Goal: Task Accomplishment & Management: Manage account settings

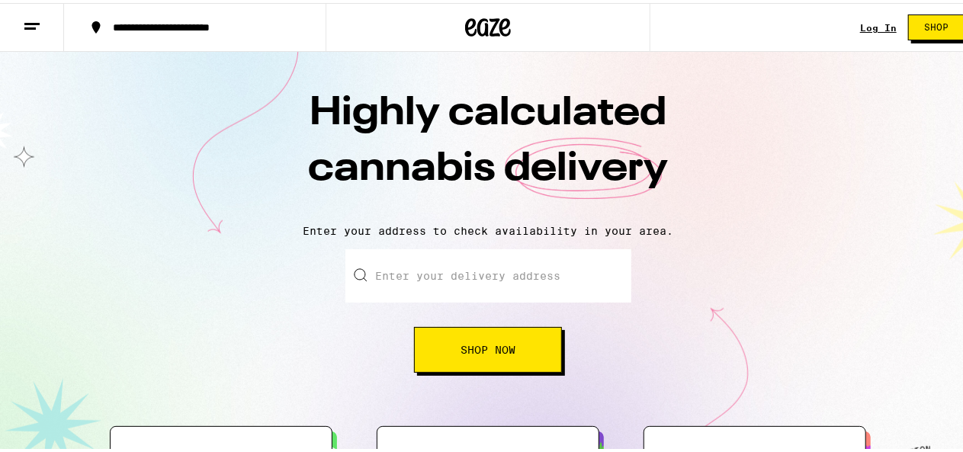
click at [872, 30] on link "Log In" at bounding box center [878, 25] width 37 height 10
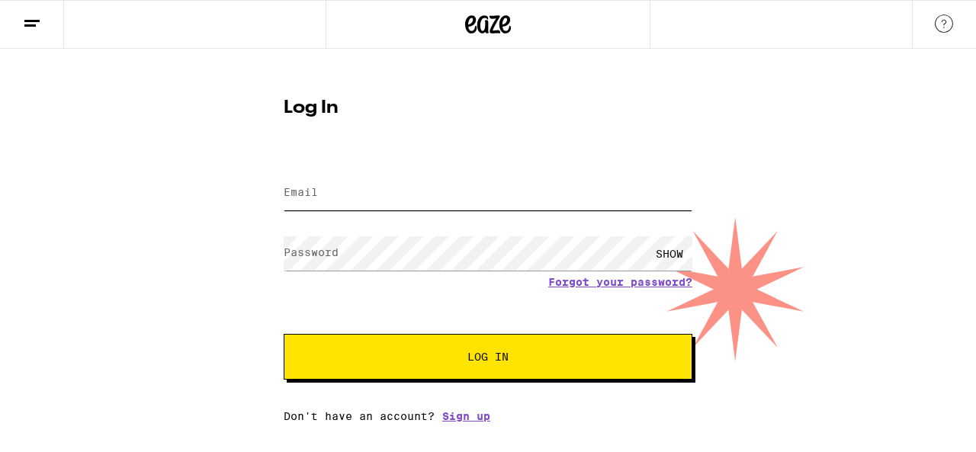
click at [502, 201] on input "Email" at bounding box center [488, 193] width 409 height 34
click at [329, 178] on input "Email" at bounding box center [488, 193] width 409 height 34
type input "[EMAIL_ADDRESS][DOMAIN_NAME]"
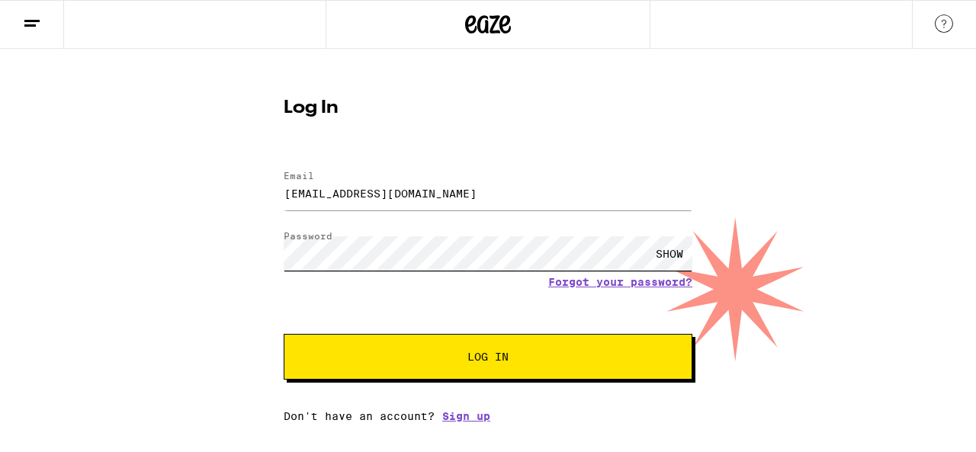
click at [284, 334] on button "Log In" at bounding box center [488, 357] width 409 height 46
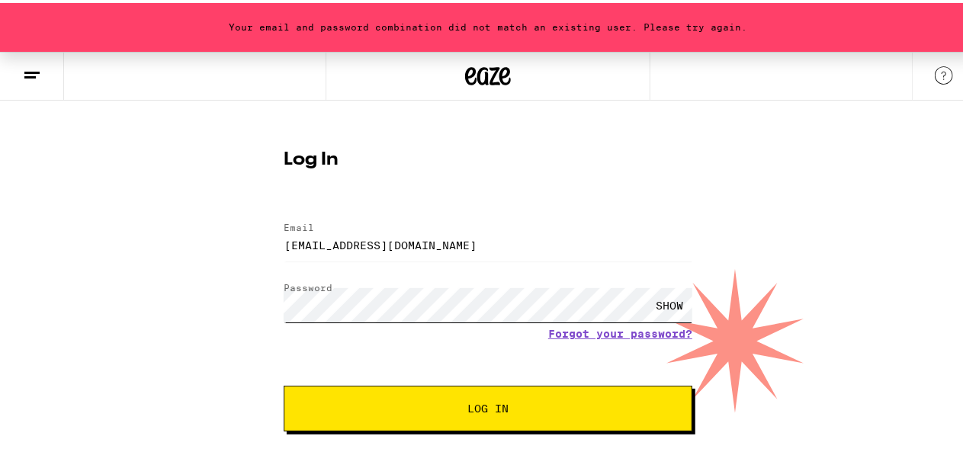
click at [284, 383] on button "Log In" at bounding box center [488, 406] width 409 height 46
click at [557, 330] on link "Forgot your password?" at bounding box center [620, 331] width 144 height 12
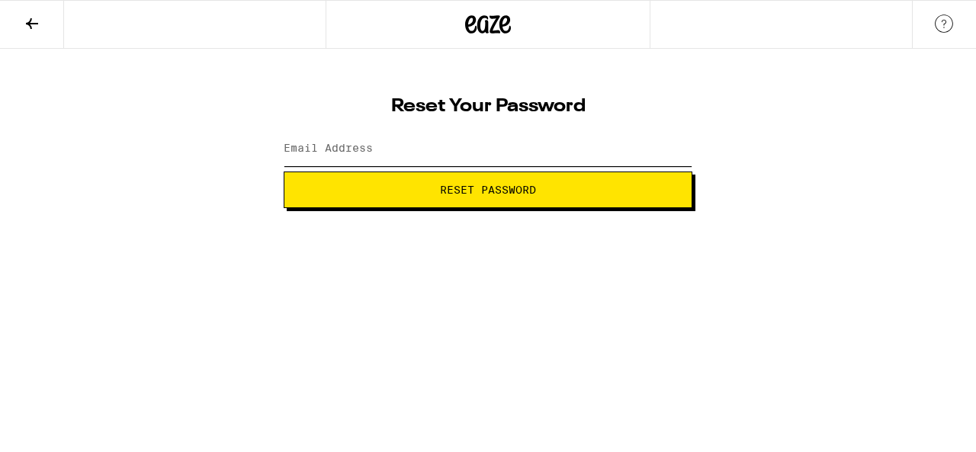
click at [420, 138] on input "Email Address" at bounding box center [488, 149] width 409 height 34
type input "[EMAIL_ADDRESS][DOMAIN_NAME]"
click at [284, 172] on button "Reset Password" at bounding box center [488, 190] width 409 height 37
